Goal: Task Accomplishment & Management: Complete application form

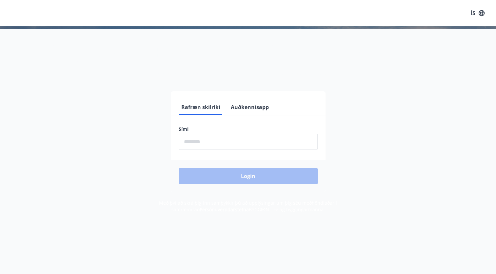
click at [222, 144] on input "phone" at bounding box center [248, 141] width 139 height 16
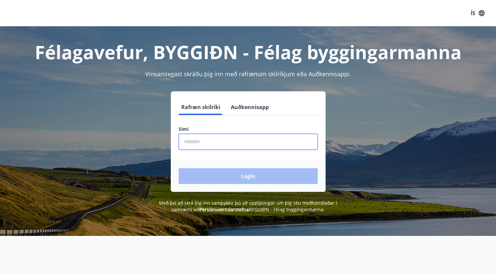
type input "********"
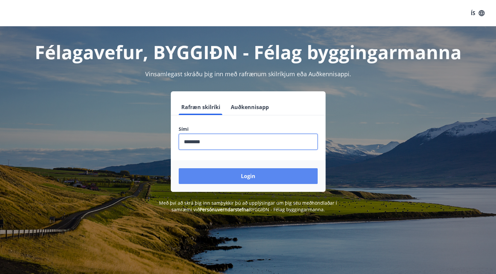
click at [221, 171] on button "Login" at bounding box center [248, 176] width 139 height 16
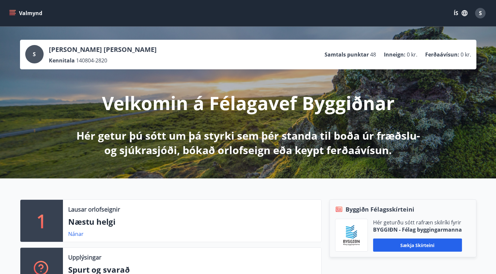
click at [11, 17] on button "Valmynd" at bounding box center [26, 13] width 37 height 12
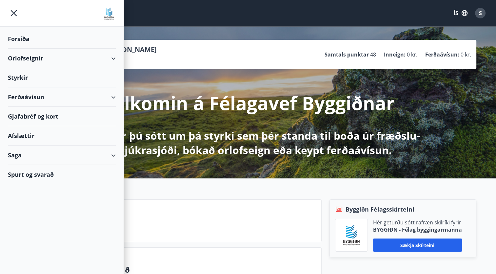
click at [30, 78] on div "Styrkir" at bounding box center [62, 77] width 108 height 19
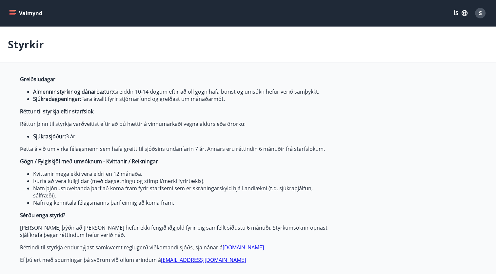
type input "***"
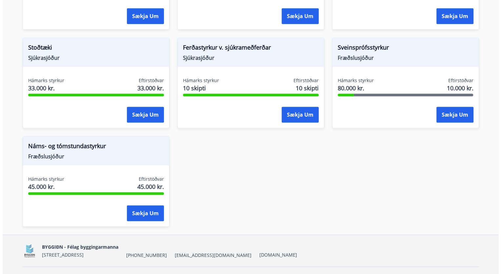
scroll to position [658, 0]
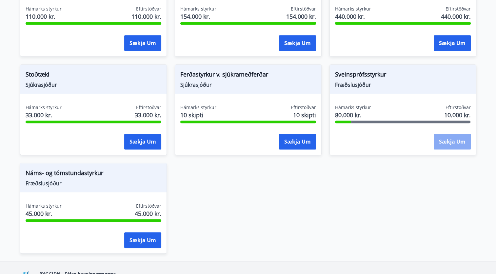
click at [445, 138] on button "Sækja um" at bounding box center [452, 141] width 37 height 16
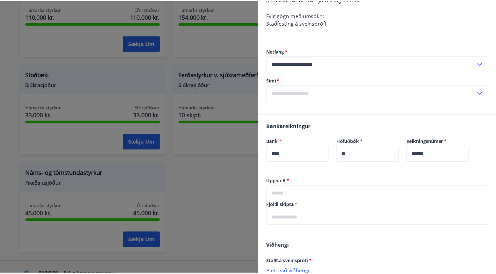
scroll to position [156, 0]
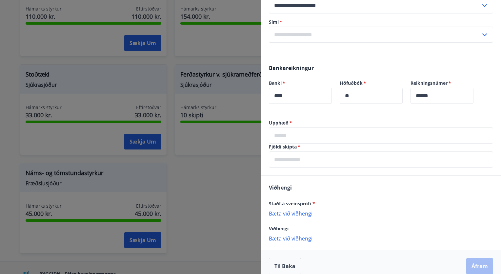
click at [239, 186] on div at bounding box center [250, 137] width 501 height 274
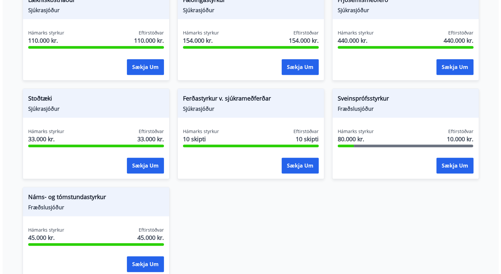
scroll to position [671, 0]
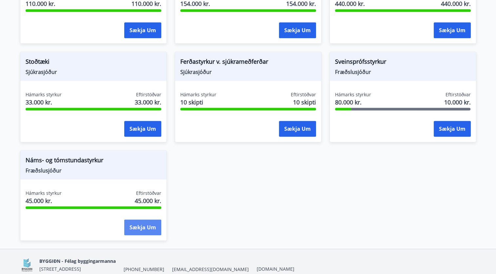
click at [147, 227] on button "Sækja um" at bounding box center [142, 227] width 37 height 16
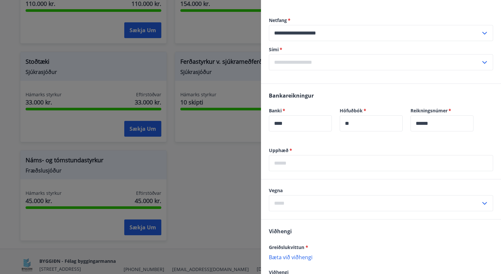
scroll to position [155, 0]
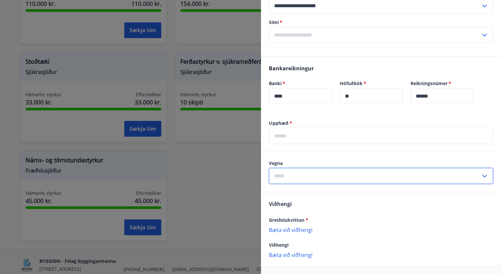
click at [299, 181] on input "text" at bounding box center [375, 176] width 212 height 16
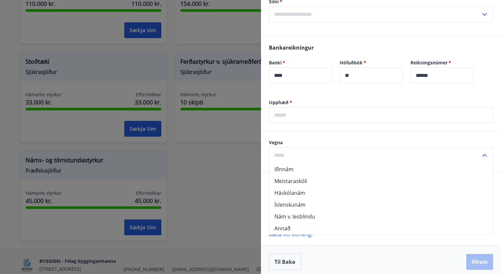
scroll to position [180, 0]
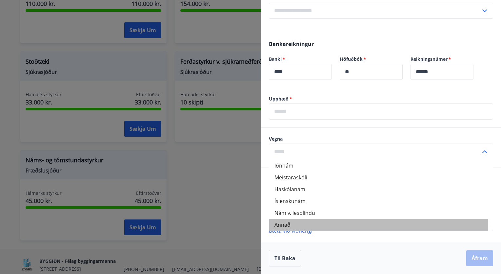
drag, startPoint x: 292, startPoint y: 226, endPoint x: 281, endPoint y: 226, distance: 11.2
click at [281, 226] on li "Annað" at bounding box center [381, 224] width 224 height 12
type input "*****"
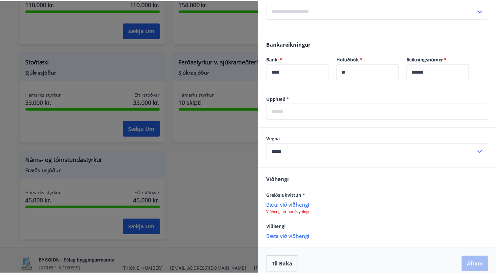
scroll to position [186, 0]
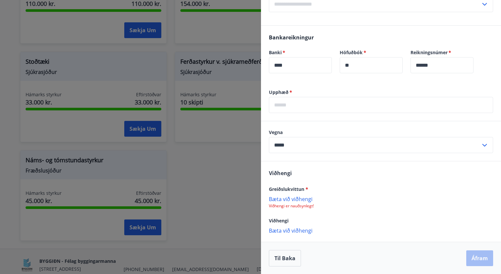
click at [304, 207] on p "Viðhengi er nauðsynlegt!" at bounding box center [381, 205] width 224 height 5
click at [297, 234] on div "Viðhengi Greiðslukvittun * Bæta við viðhengi Viðhengi er nauðsynlegt! Viðhengi …" at bounding box center [381, 201] width 240 height 80
click at [300, 230] on p "Bæta við viðhengi" at bounding box center [381, 230] width 224 height 7
click at [277, 262] on button "Til baka" at bounding box center [285, 258] width 32 height 16
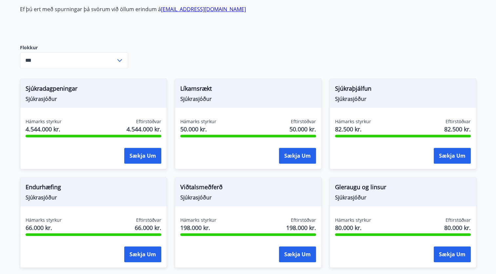
scroll to position [248, 0]
